Goal: Transaction & Acquisition: Download file/media

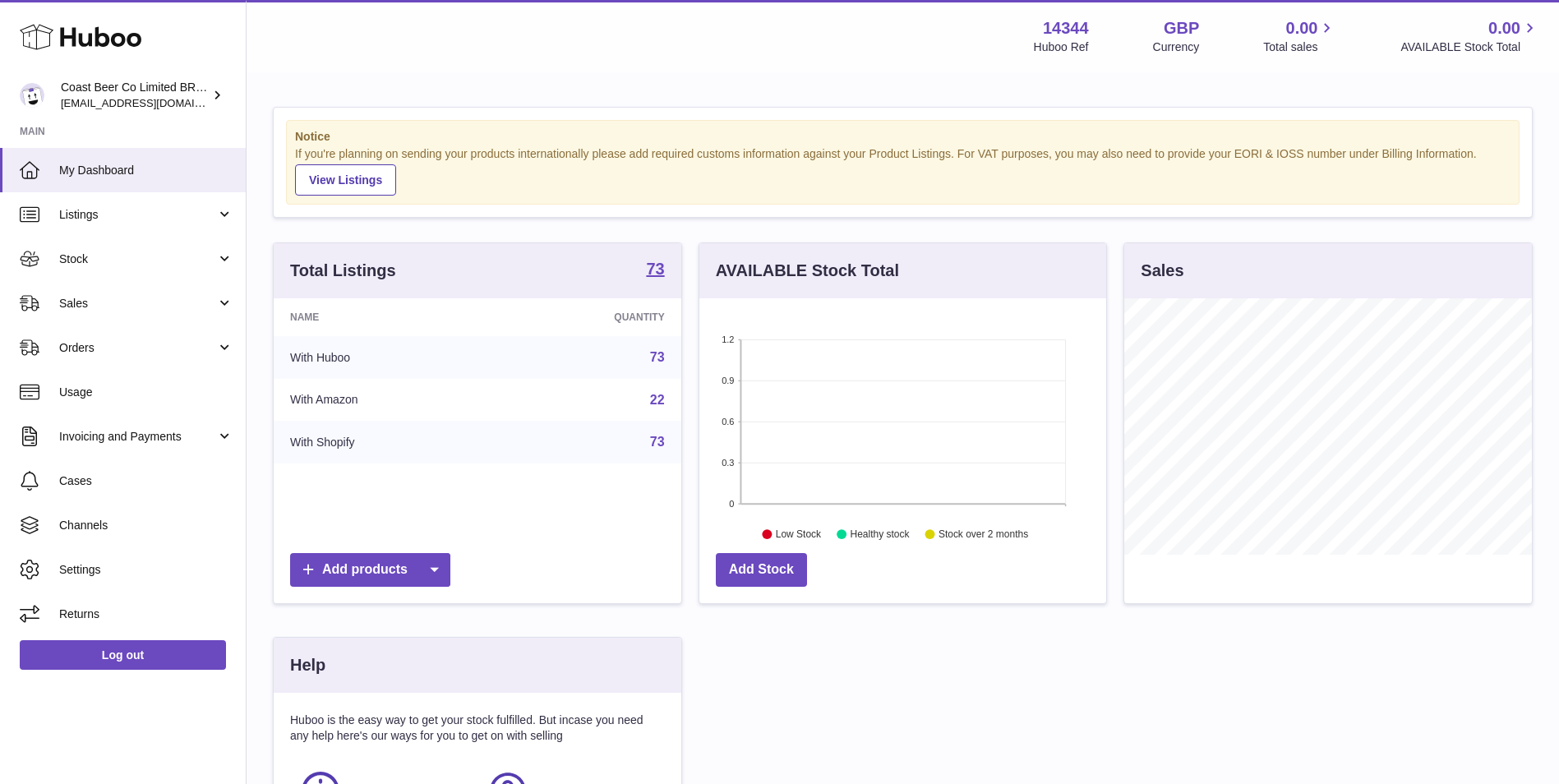
scroll to position [256, 407]
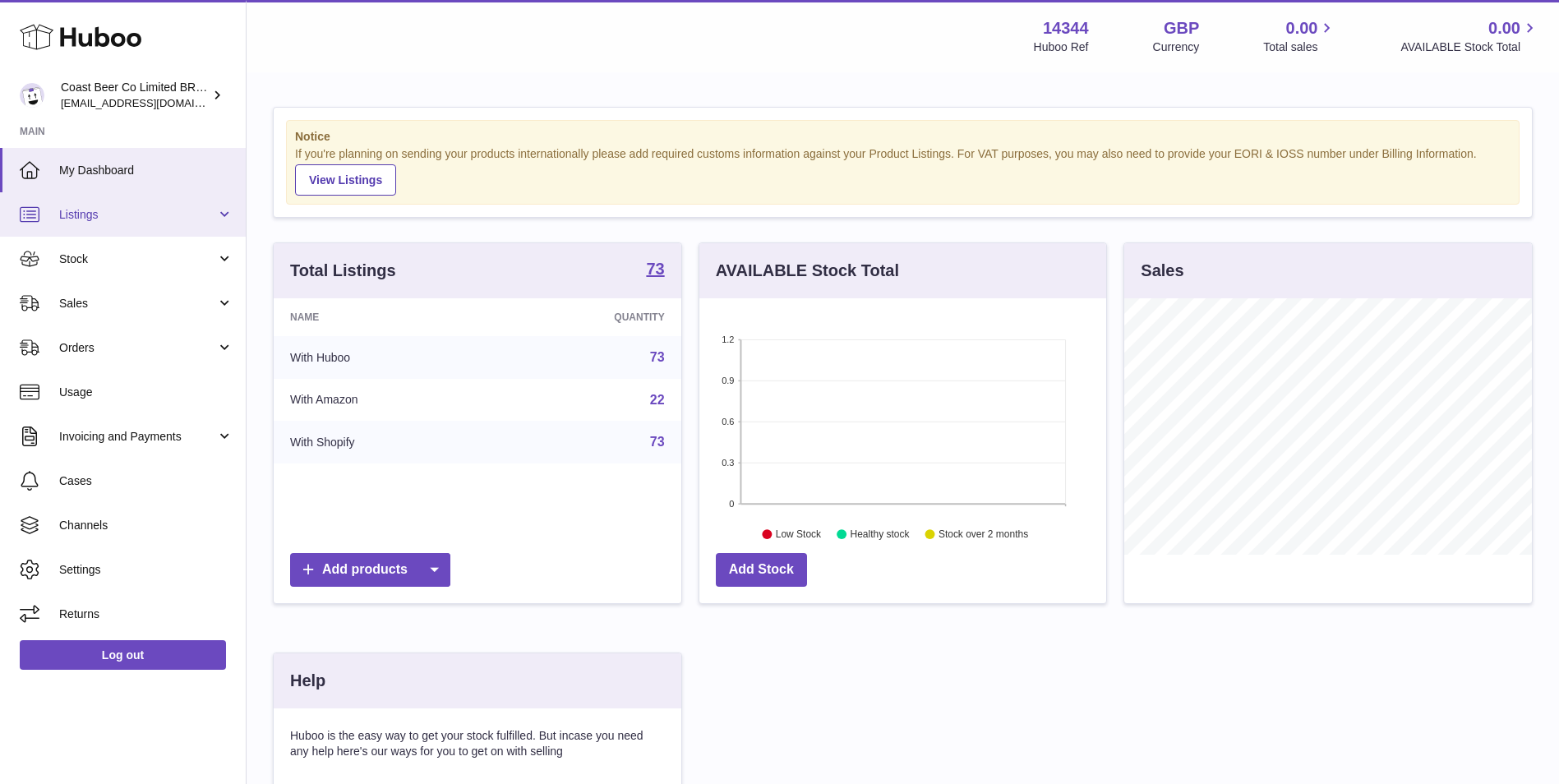
click at [126, 216] on span "Listings" at bounding box center [137, 214] width 157 height 15
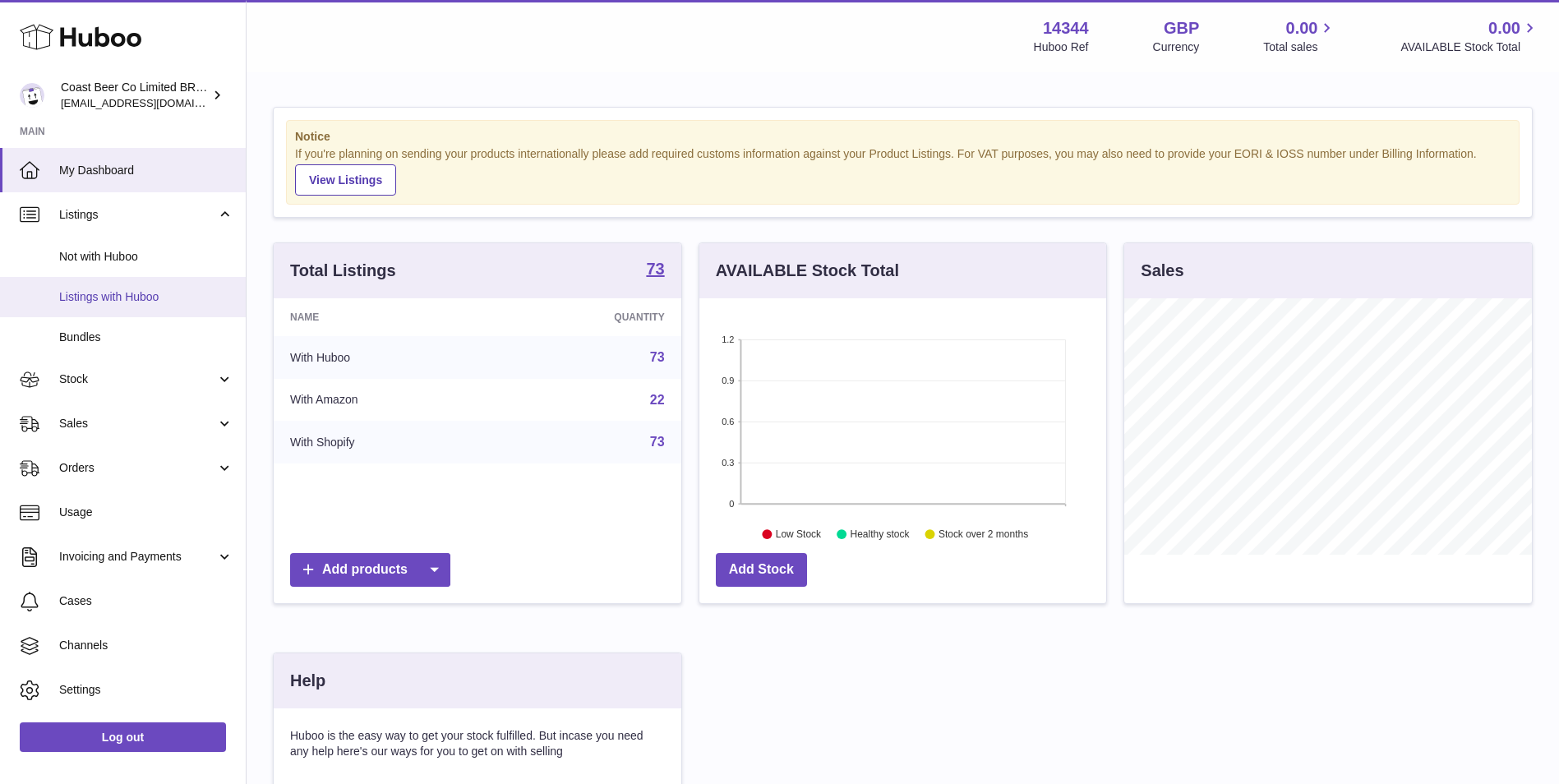
click at [136, 297] on span "Listings with Huboo" at bounding box center [147, 297] width 175 height 15
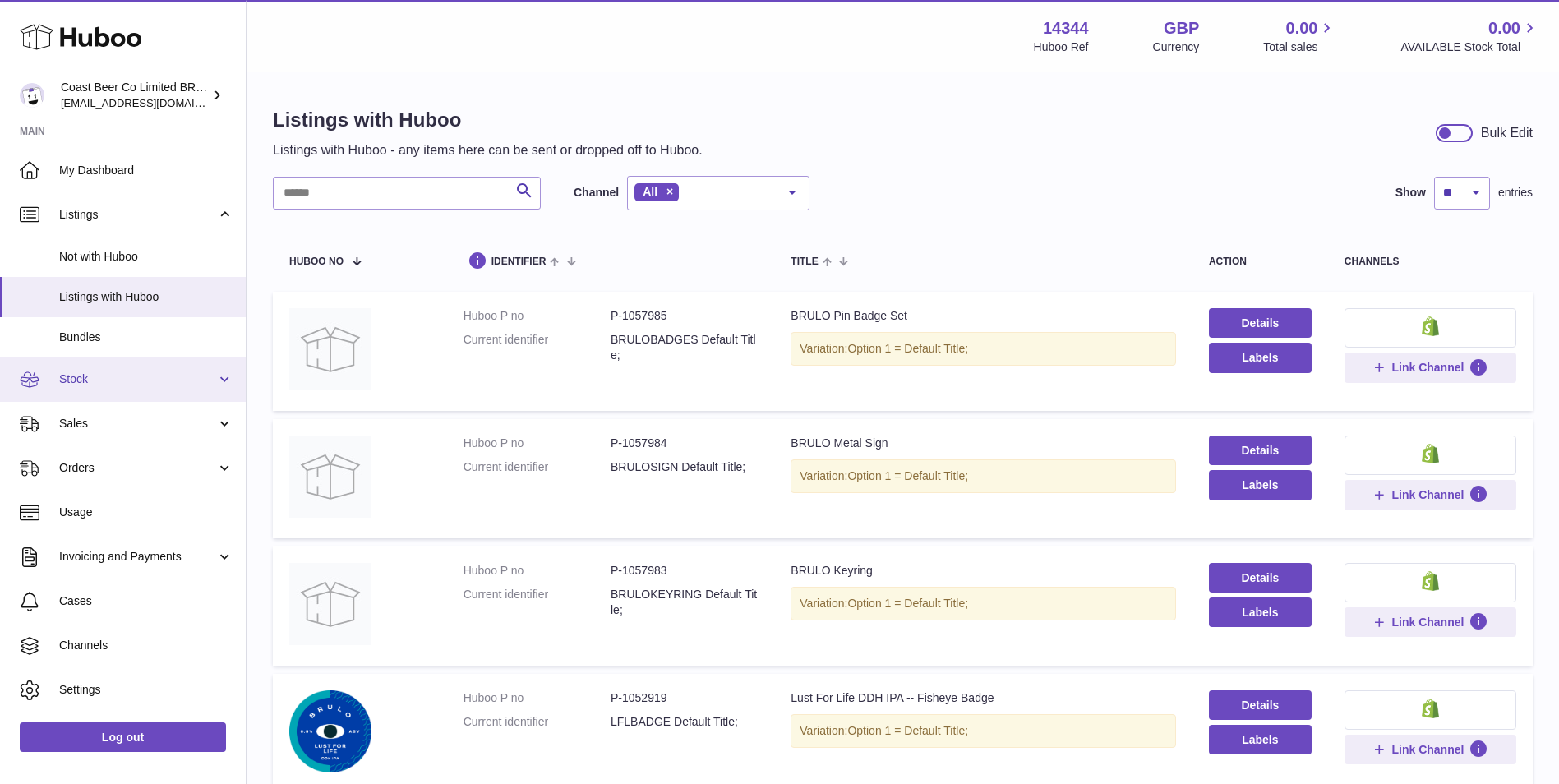
click at [119, 378] on span "Stock" at bounding box center [137, 379] width 157 height 15
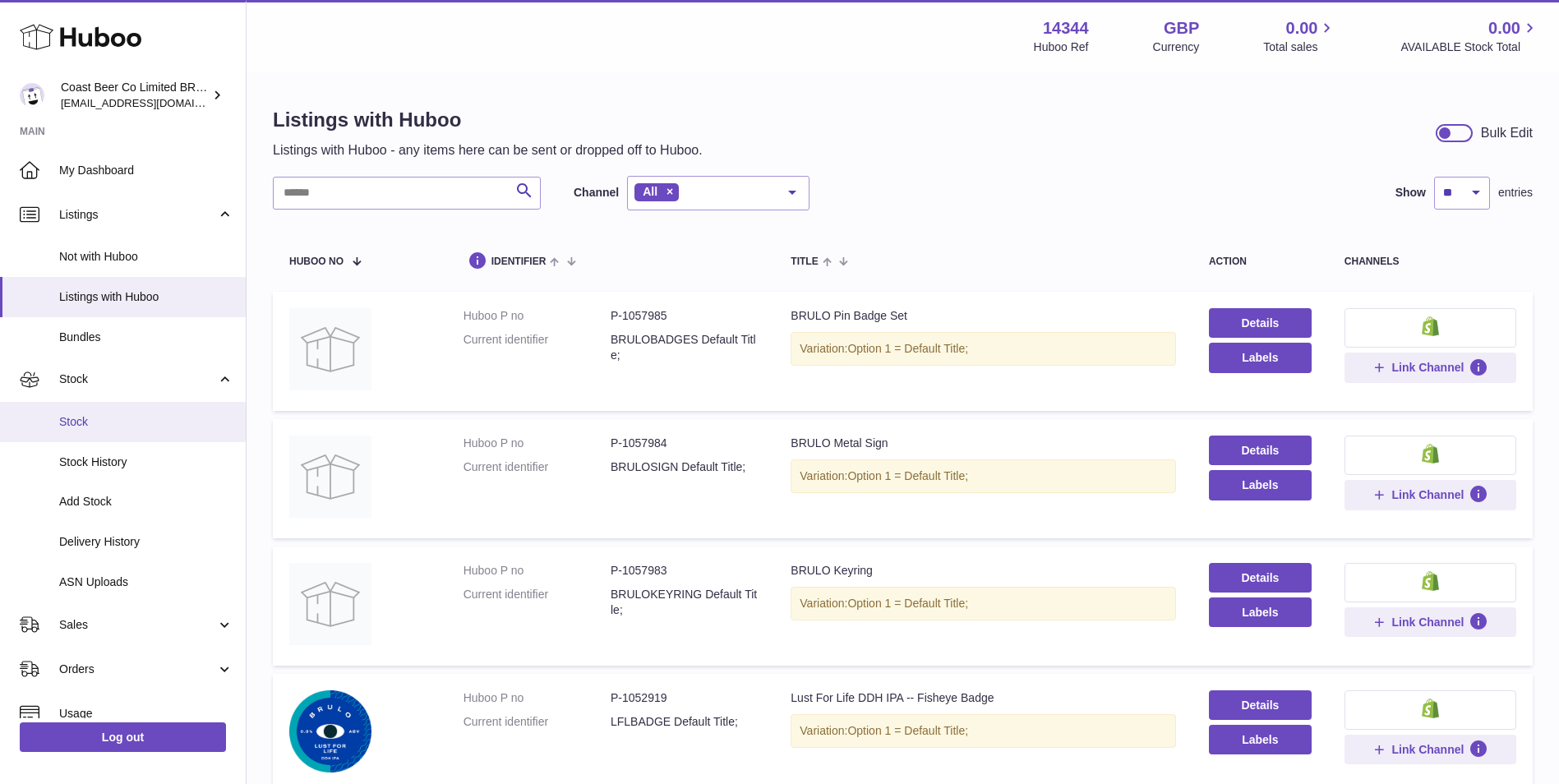
click at [131, 430] on link "Stock" at bounding box center [123, 422] width 246 height 41
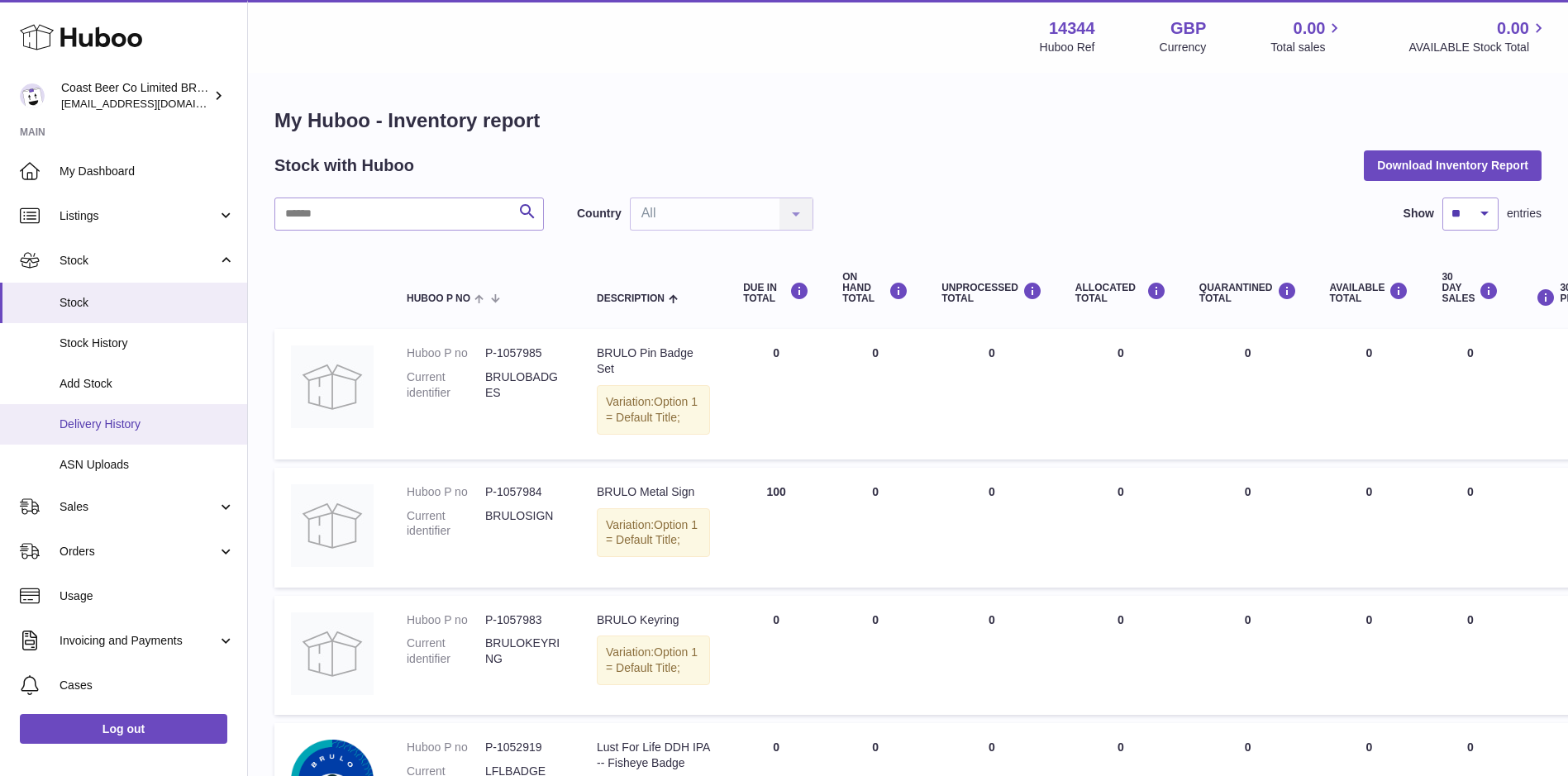
click at [169, 443] on link "Delivery History" at bounding box center [124, 425] width 247 height 41
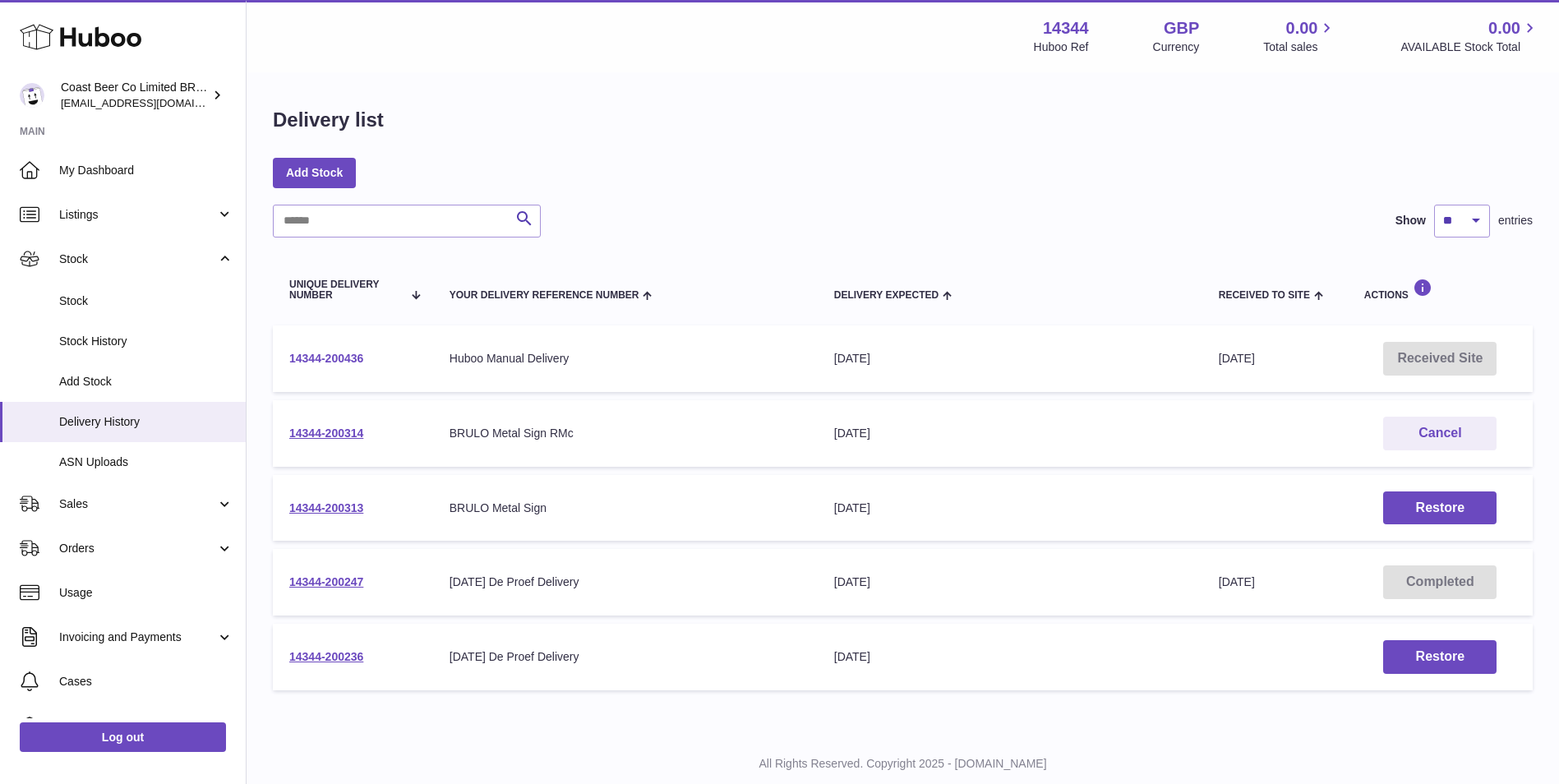
click at [342, 360] on link "14344-200436" at bounding box center [326, 359] width 74 height 14
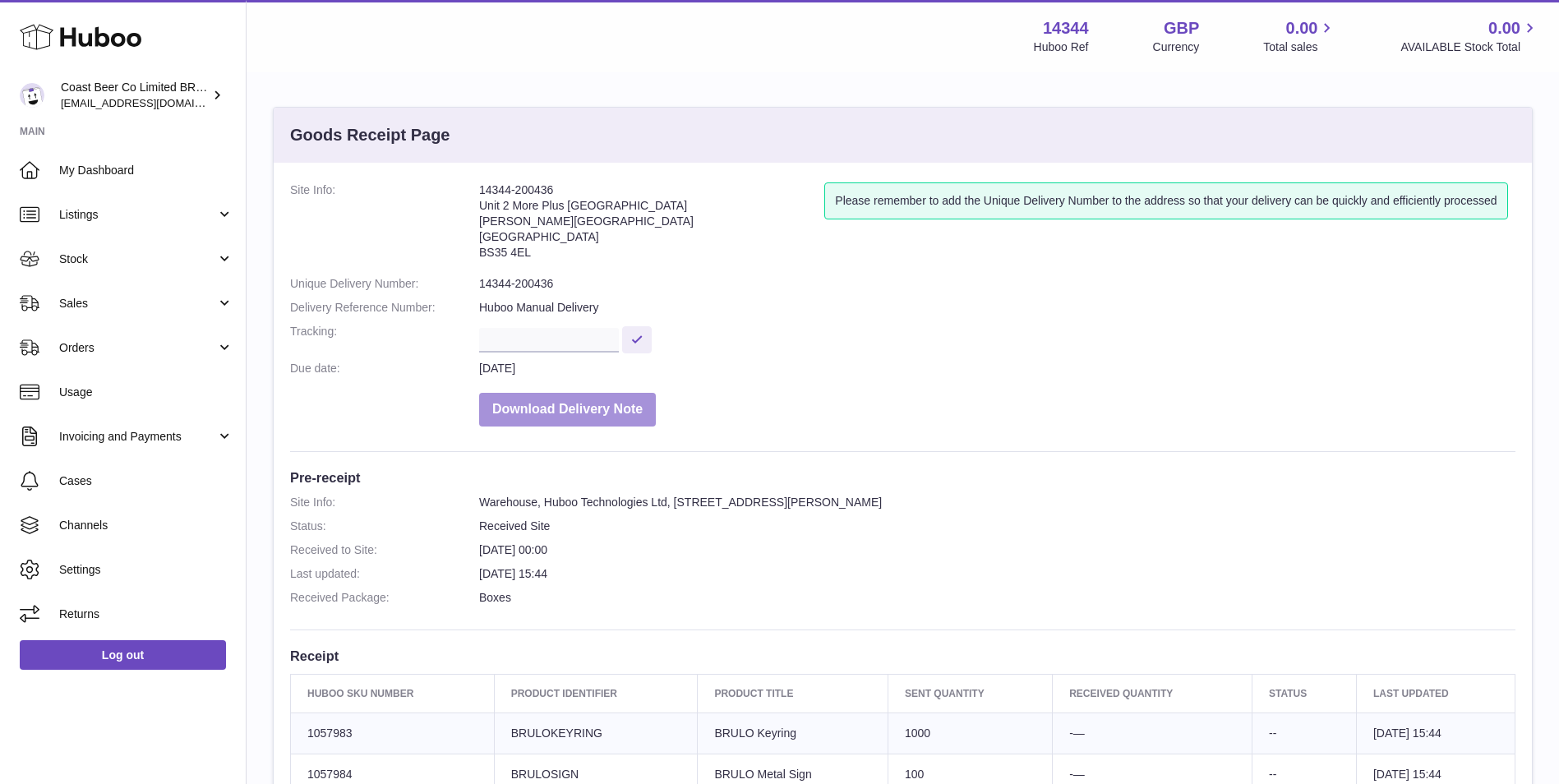
click at [565, 412] on button "Download Delivery Note" at bounding box center [567, 409] width 176 height 34
click at [608, 414] on button "Download Delivery Note" at bounding box center [567, 409] width 176 height 34
click at [608, 411] on button "Download Delivery Note" at bounding box center [567, 409] width 176 height 34
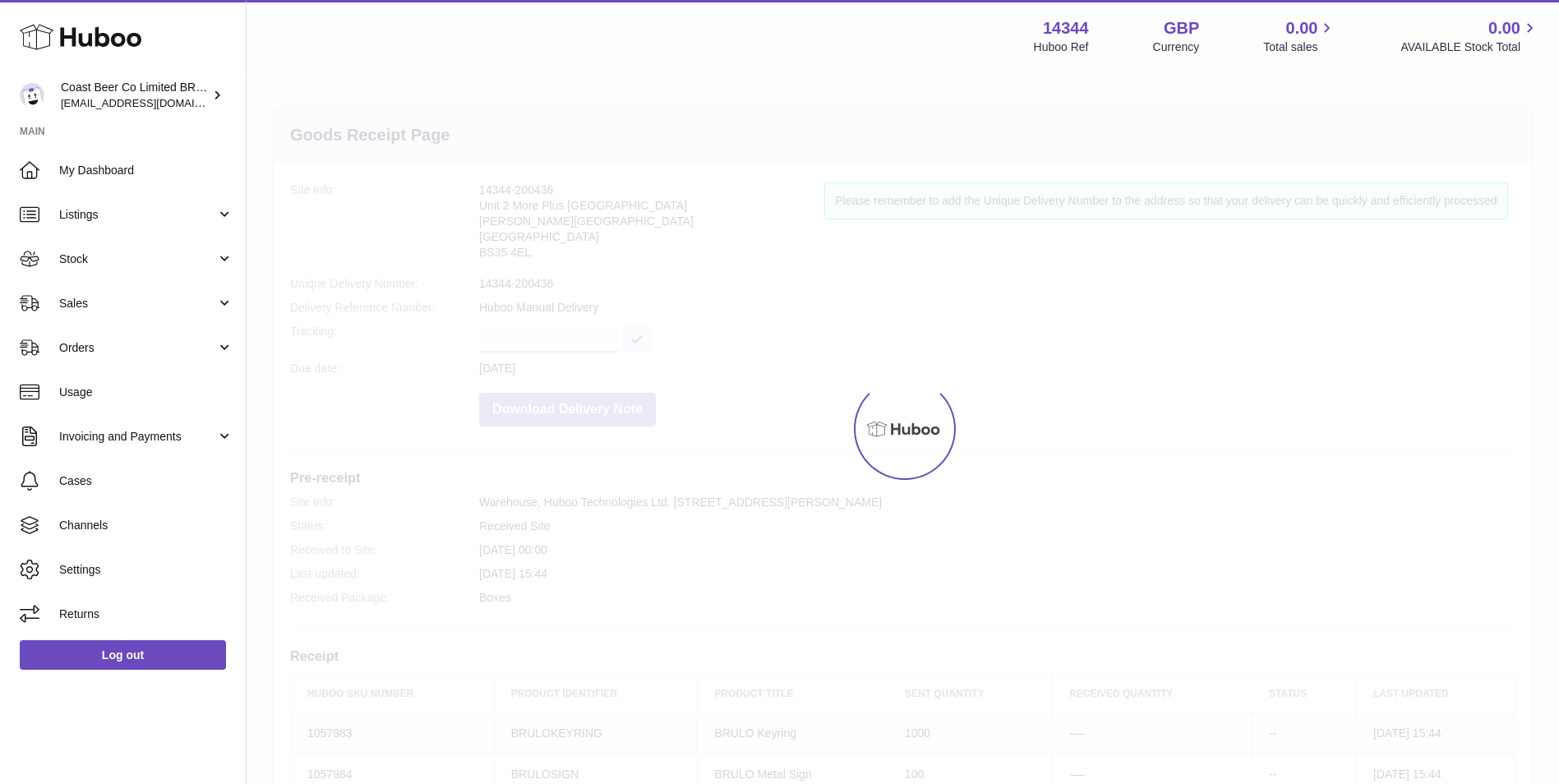
click at [608, 411] on div at bounding box center [903, 429] width 1312 height 710
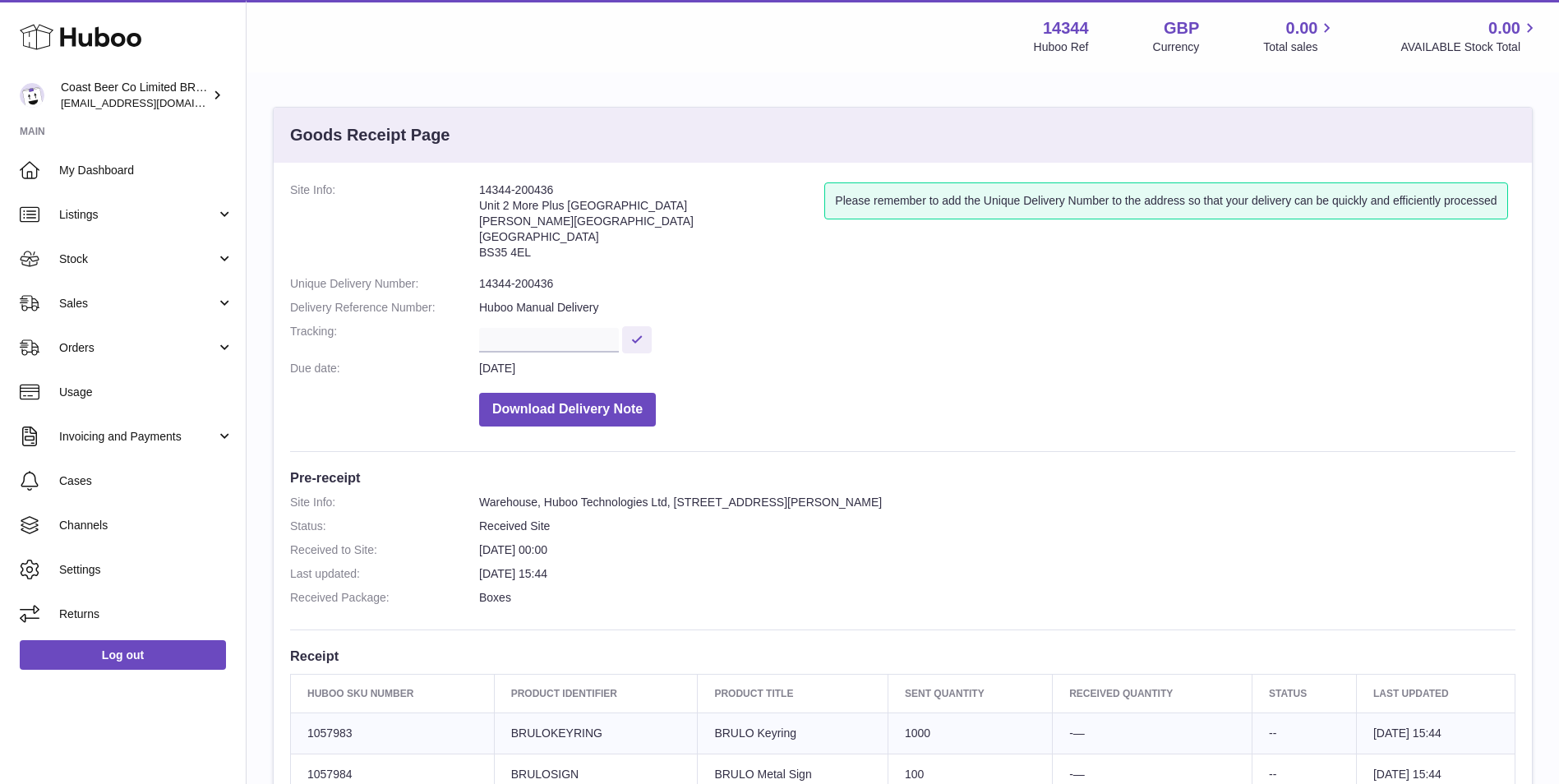
click at [1275, 437] on div "Site Info: 14344-200436 Unit 2 More Plus Central Park Hudson Ave Severn Beach B…" at bounding box center [903, 588] width 1258 height 851
click at [585, 409] on button "Download Delivery Note" at bounding box center [567, 409] width 176 height 34
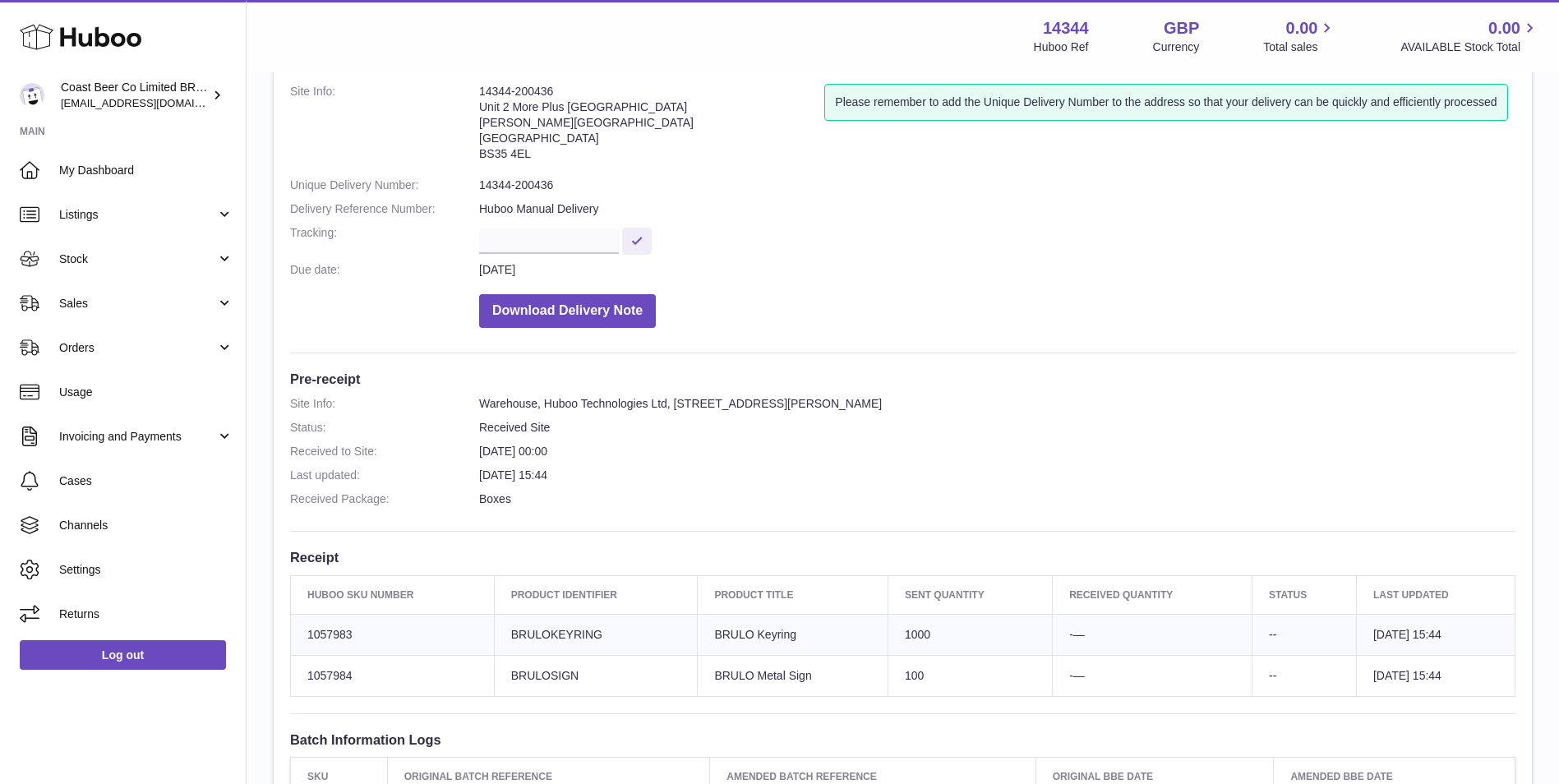
scroll to position [137, 0]
